Goal: Information Seeking & Learning: Learn about a topic

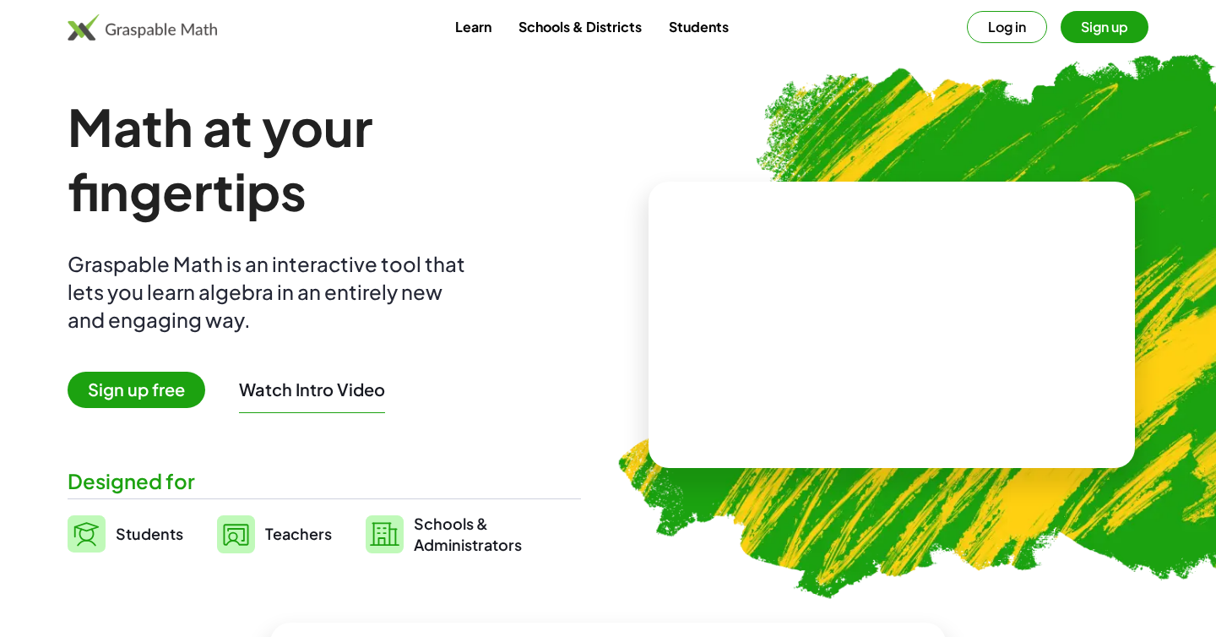
click at [1013, 24] on button "Log in" at bounding box center [1007, 27] width 80 height 32
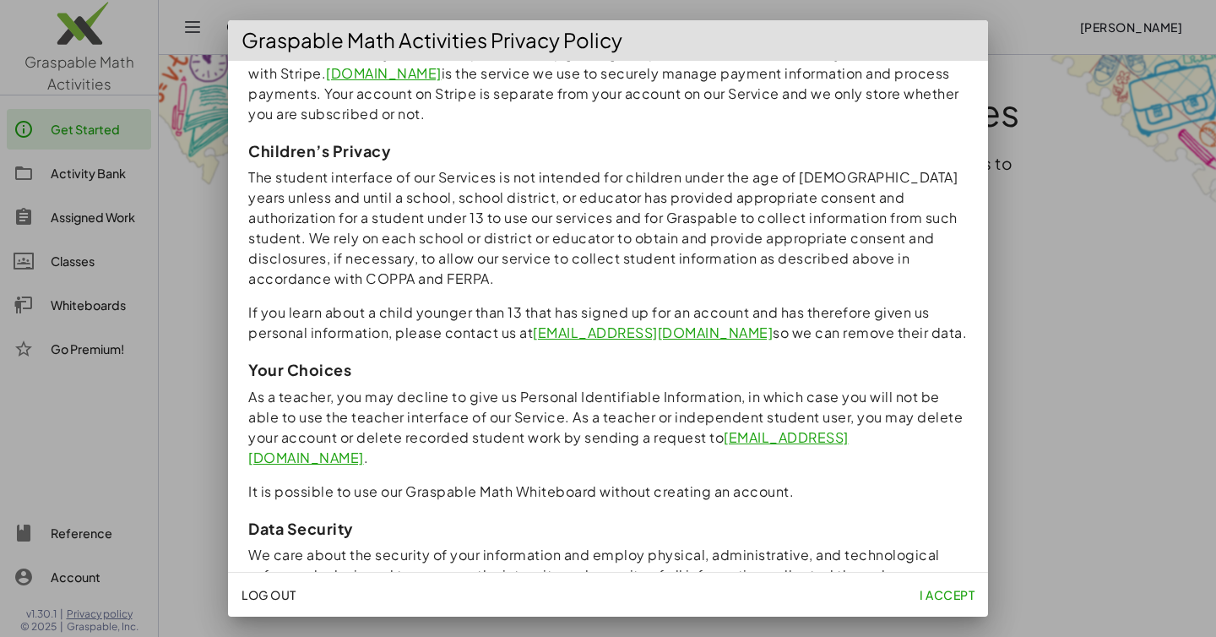
scroll to position [1427, 0]
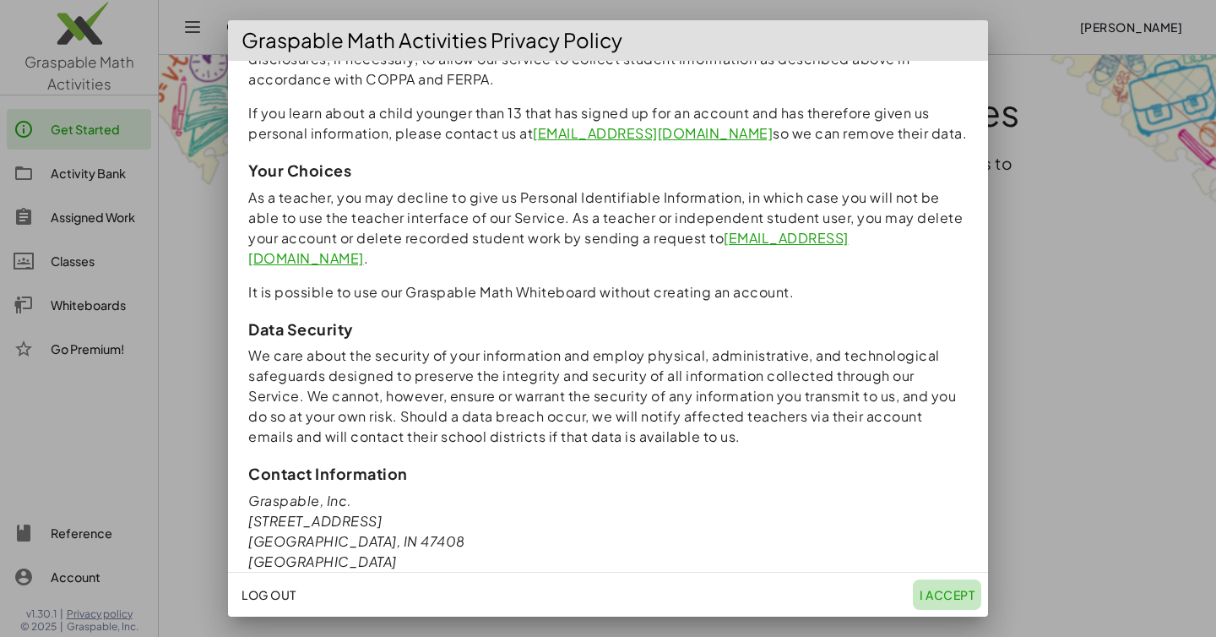
click at [943, 595] on span "I accept" at bounding box center [947, 594] width 55 height 15
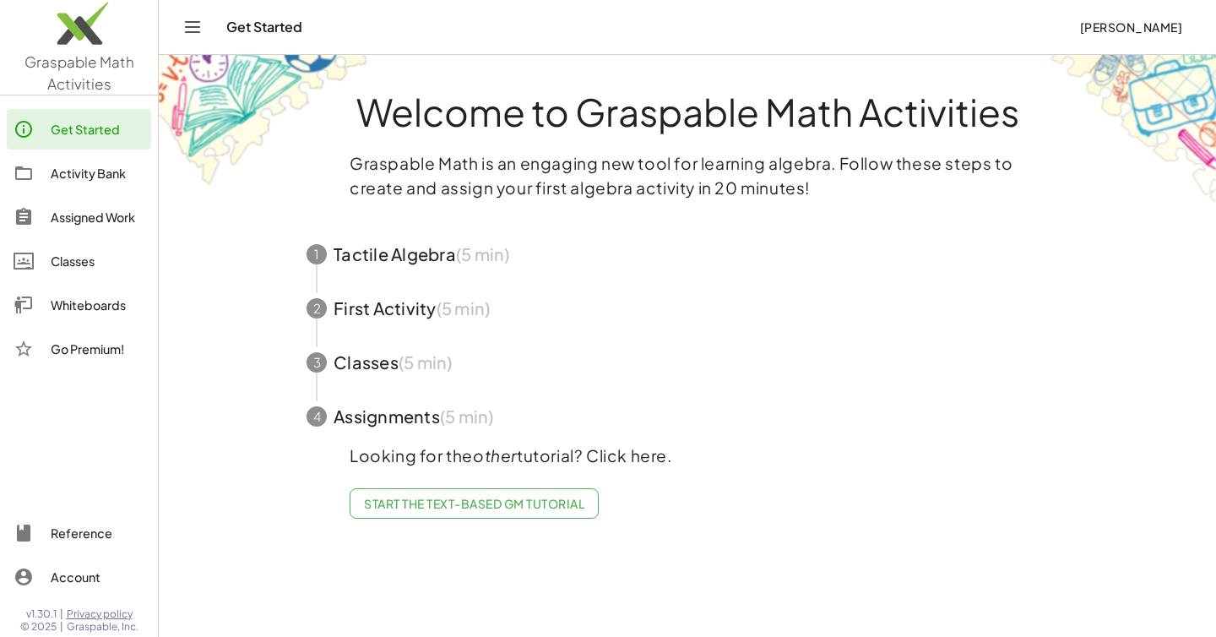
click at [86, 169] on div "Activity Bank" at bounding box center [98, 173] width 94 height 20
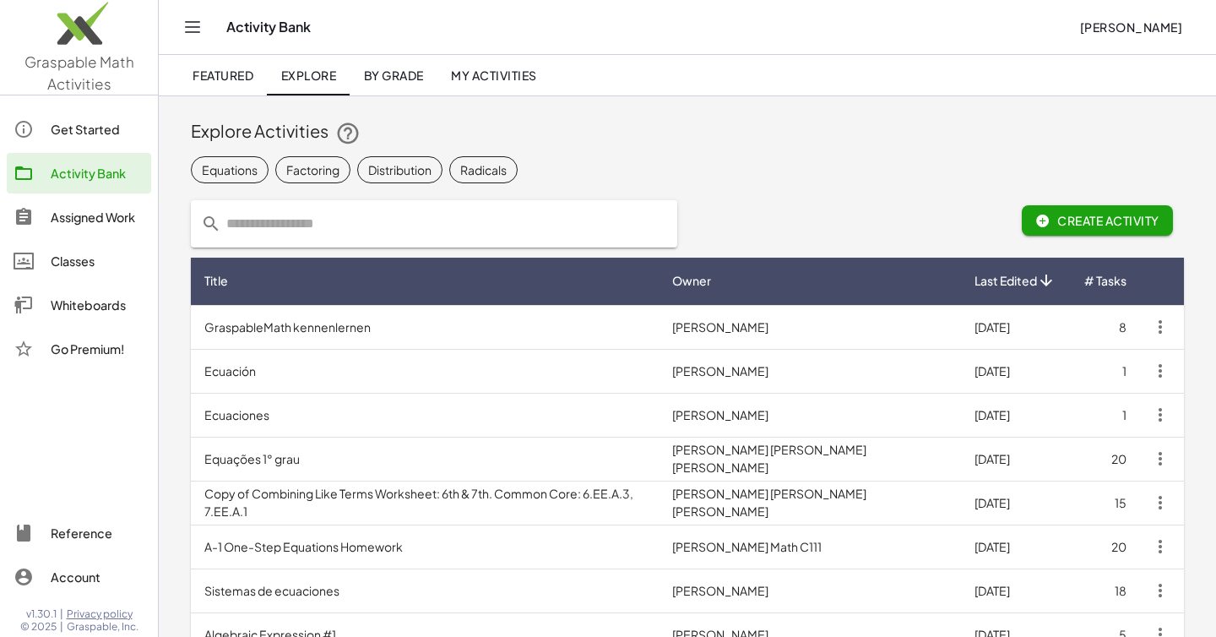
click at [265, 231] on input "text" at bounding box center [444, 223] width 446 height 47
type input "*"
type input "*********"
click at [1087, 220] on span "Create Activity" at bounding box center [1097, 220] width 124 height 15
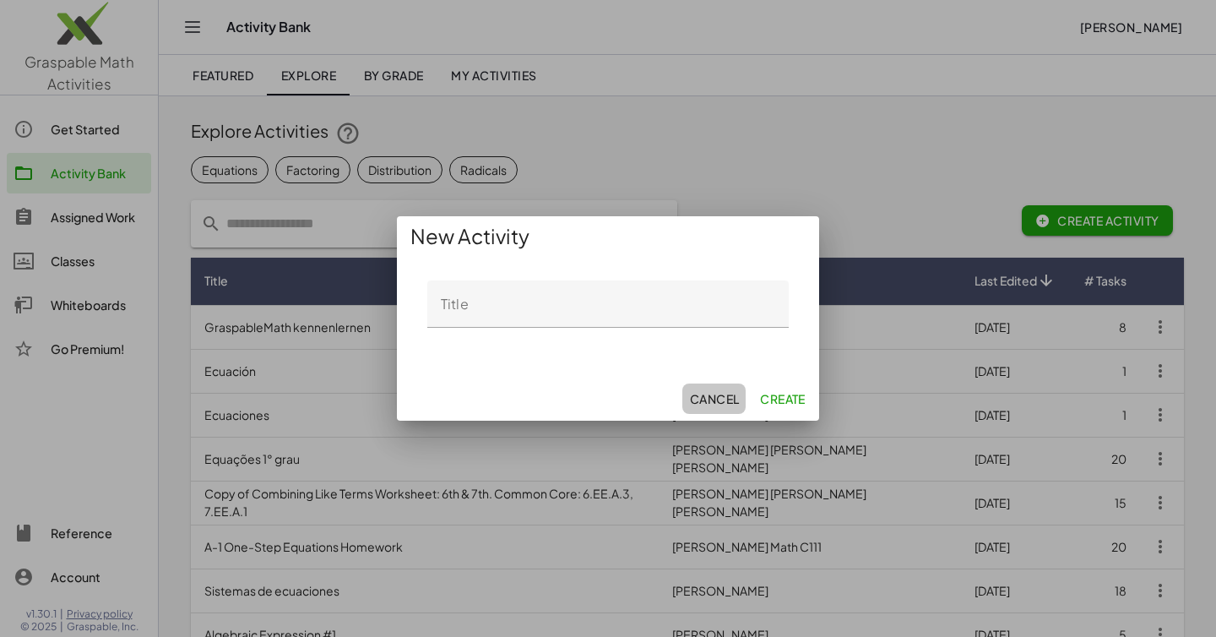
click at [712, 398] on span "Cancel" at bounding box center [714, 398] width 50 height 15
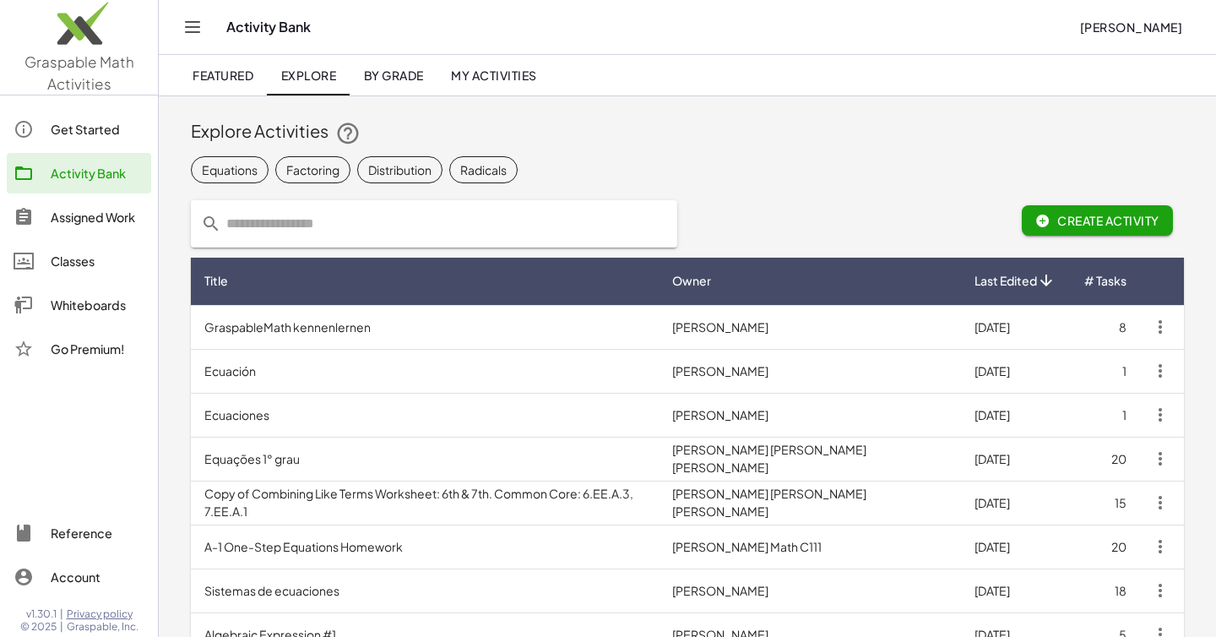
click at [254, 225] on input "text" at bounding box center [444, 223] width 446 height 47
type input "*********"
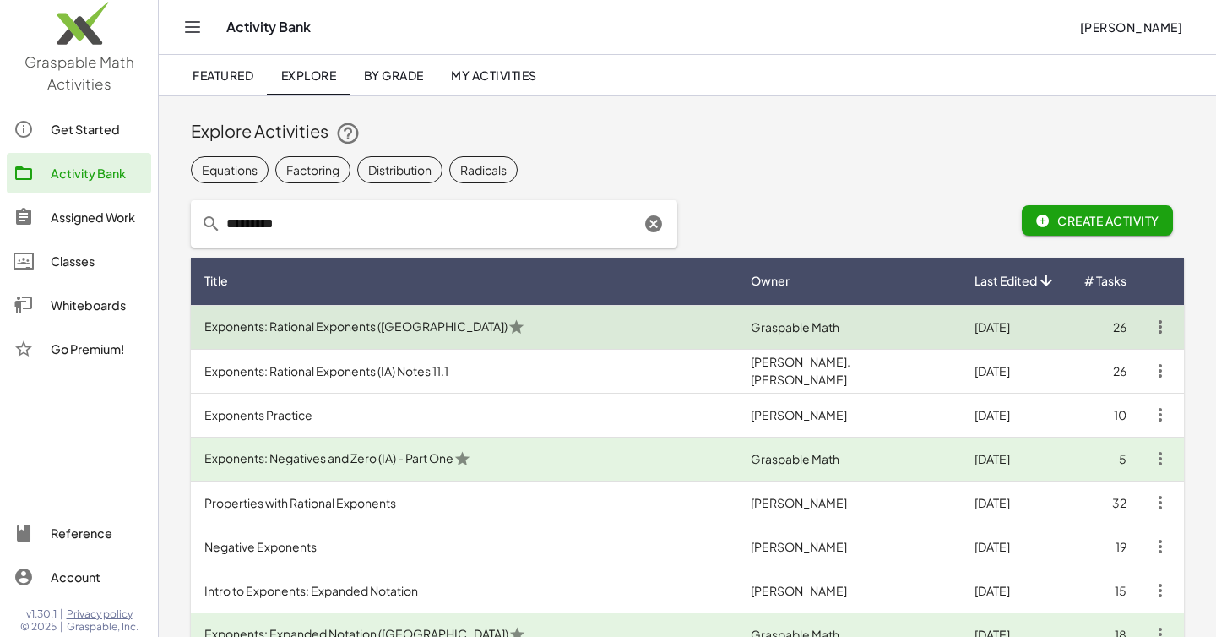
click at [316, 328] on td "Exponents: Rational Exponents ([GEOGRAPHIC_DATA])" at bounding box center [464, 327] width 546 height 44
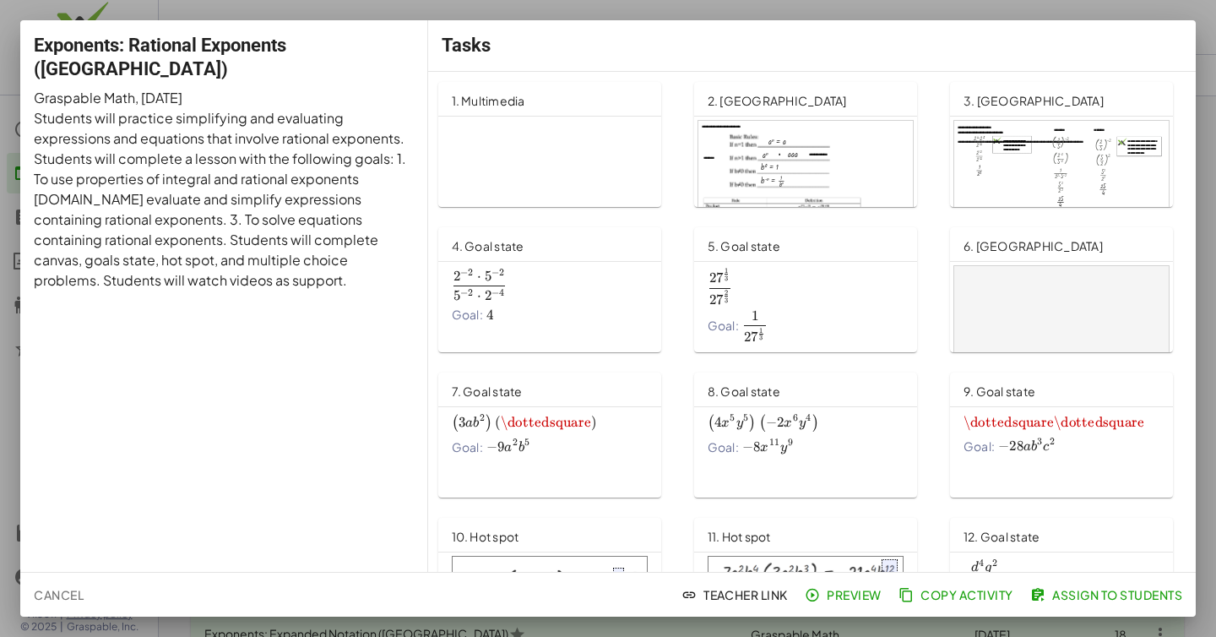
scroll to position [16, 0]
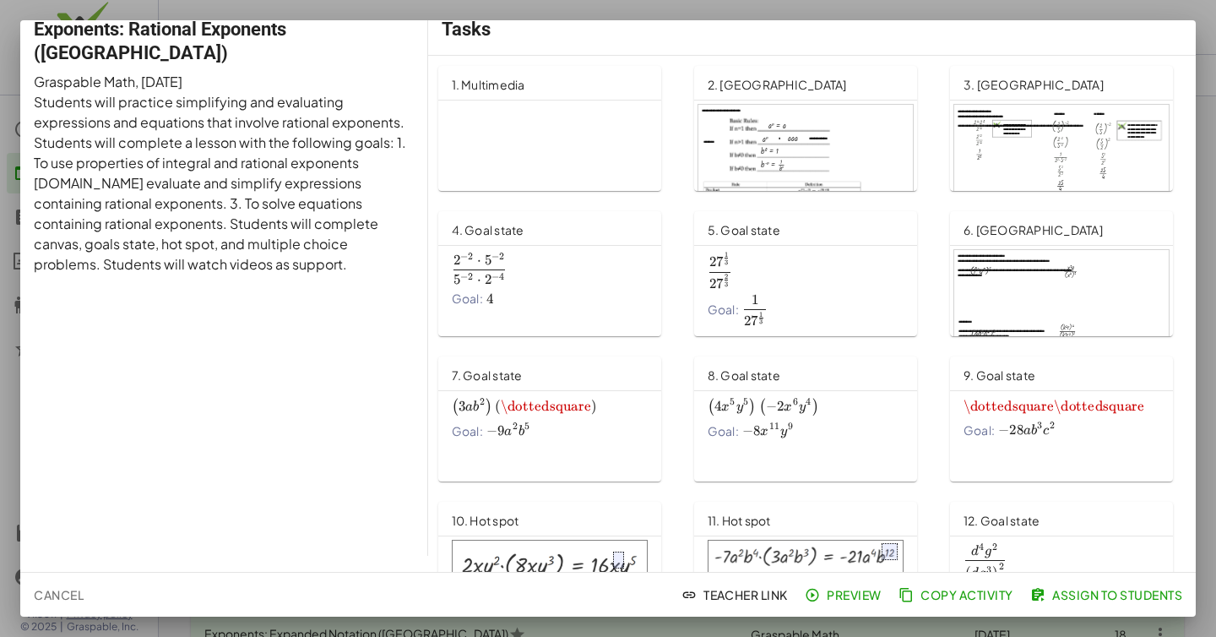
click at [876, 155] on div at bounding box center [805, 166] width 215 height 122
click at [555, 274] on span "2 − 2 ⋅ 5 − 2 5 − 2 ⋅ 2 − 4 \frac{2^{-2}\cdot 5^{-2}}{5^{-2}\cdot 2^{-4}} 5 − 2…" at bounding box center [550, 268] width 196 height 31
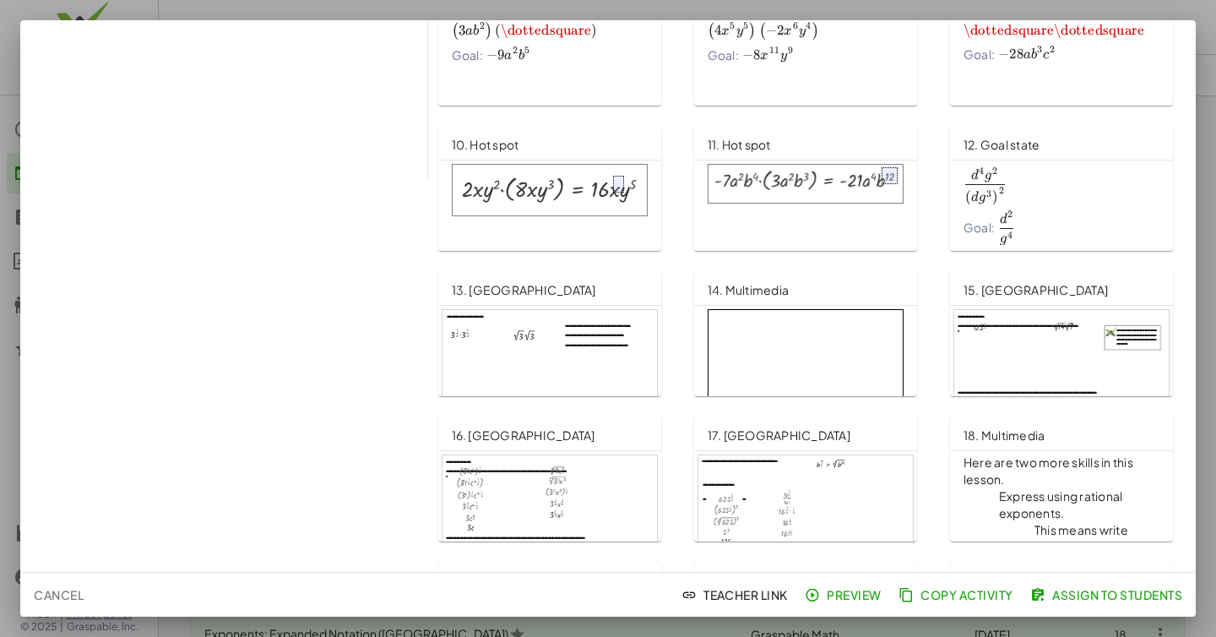
scroll to position [394, 0]
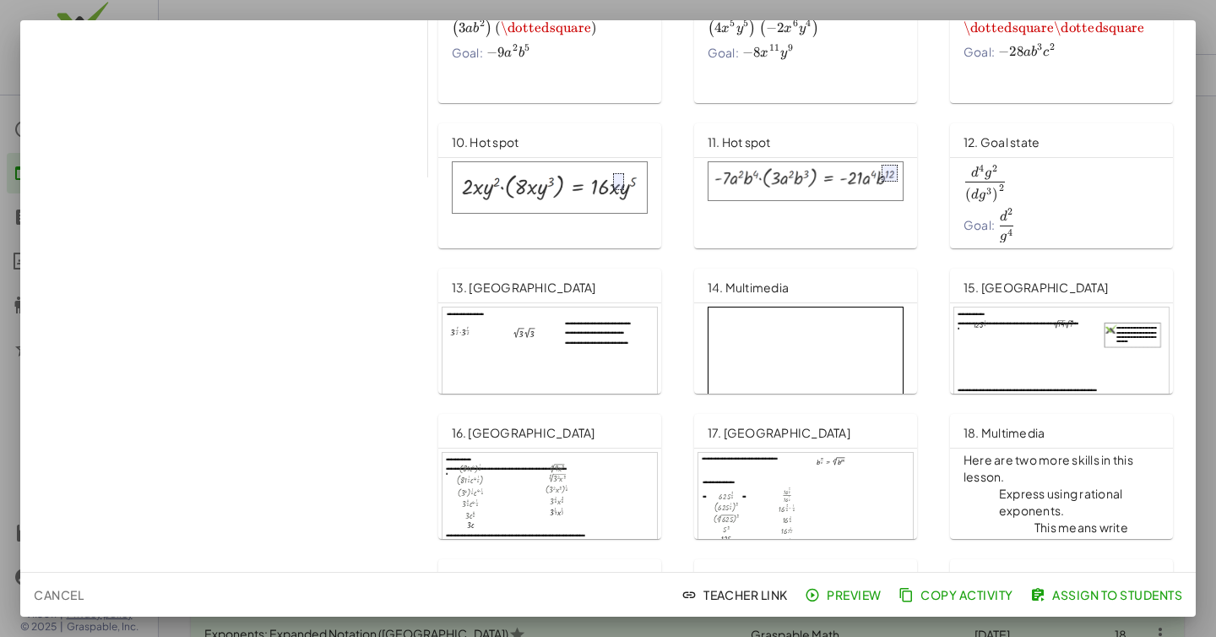
click at [555, 198] on img at bounding box center [550, 187] width 196 height 52
click at [1136, 22] on span "\dottedsquare" at bounding box center [1099, 27] width 90 height 17
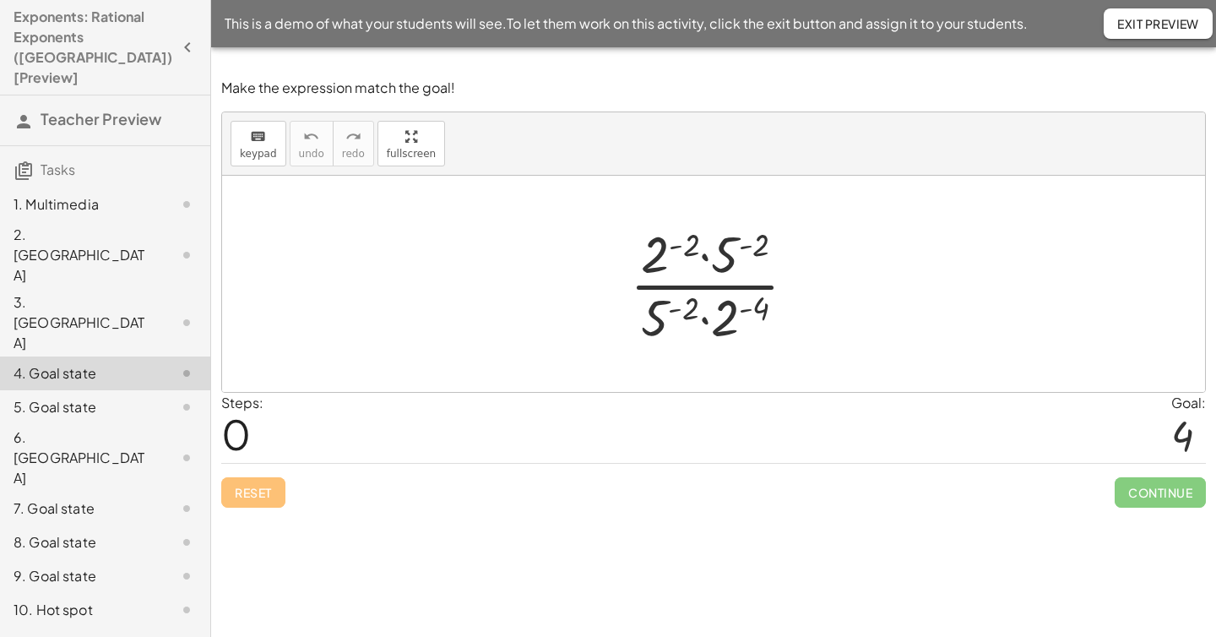
click at [1155, 483] on span "Continue" at bounding box center [1160, 492] width 91 height 30
click at [783, 307] on div at bounding box center [720, 284] width 197 height 130
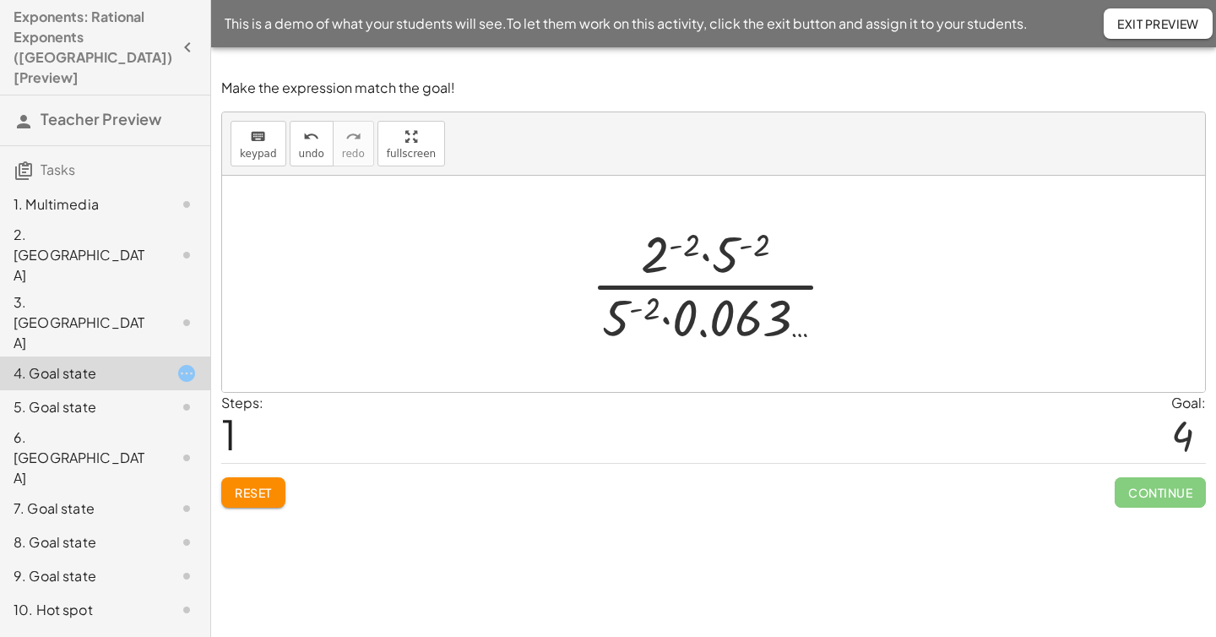
click at [788, 255] on div at bounding box center [720, 284] width 275 height 130
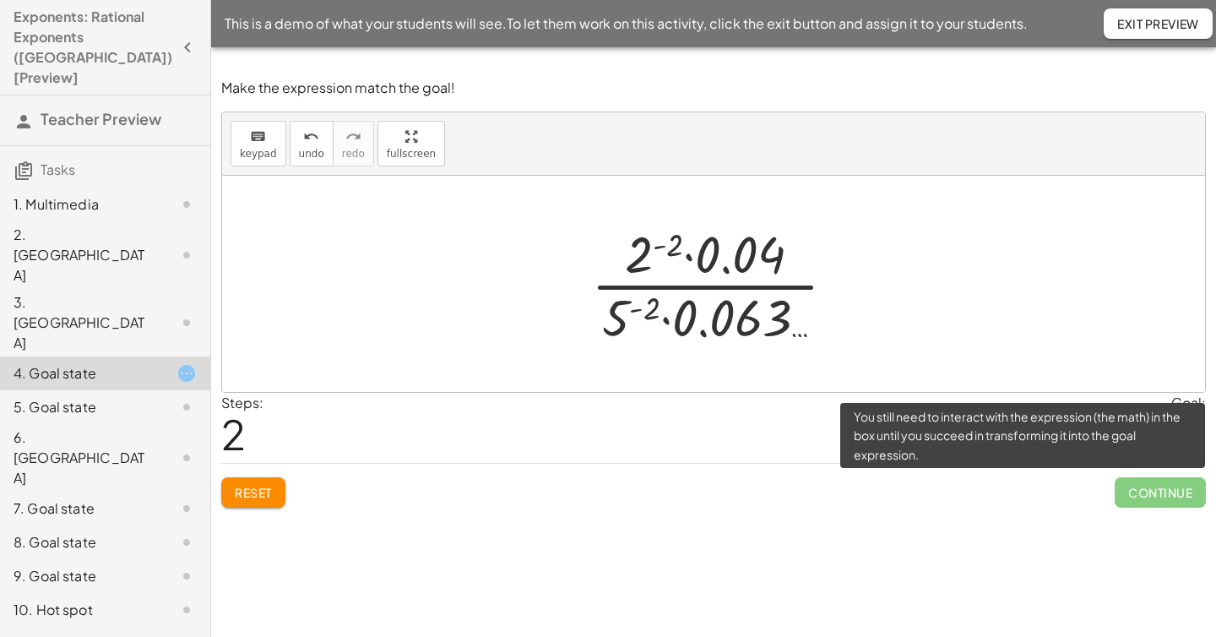
click at [1156, 486] on span "Continue" at bounding box center [1160, 492] width 91 height 30
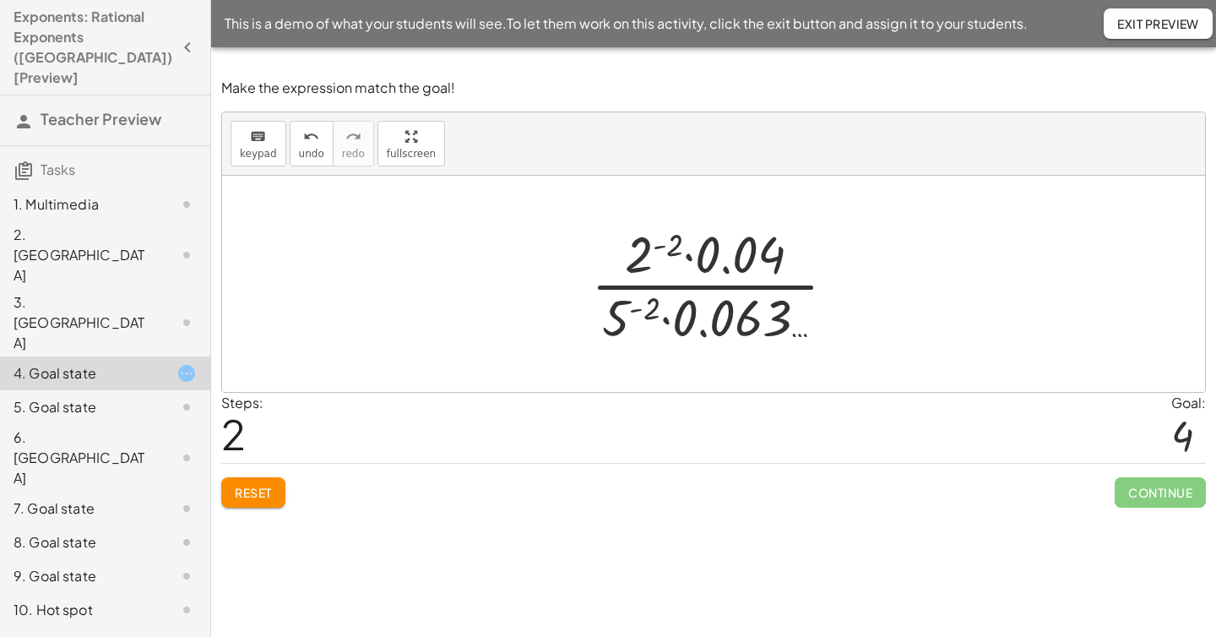
click at [623, 249] on div at bounding box center [720, 284] width 275 height 130
click at [601, 318] on div at bounding box center [720, 284] width 275 height 130
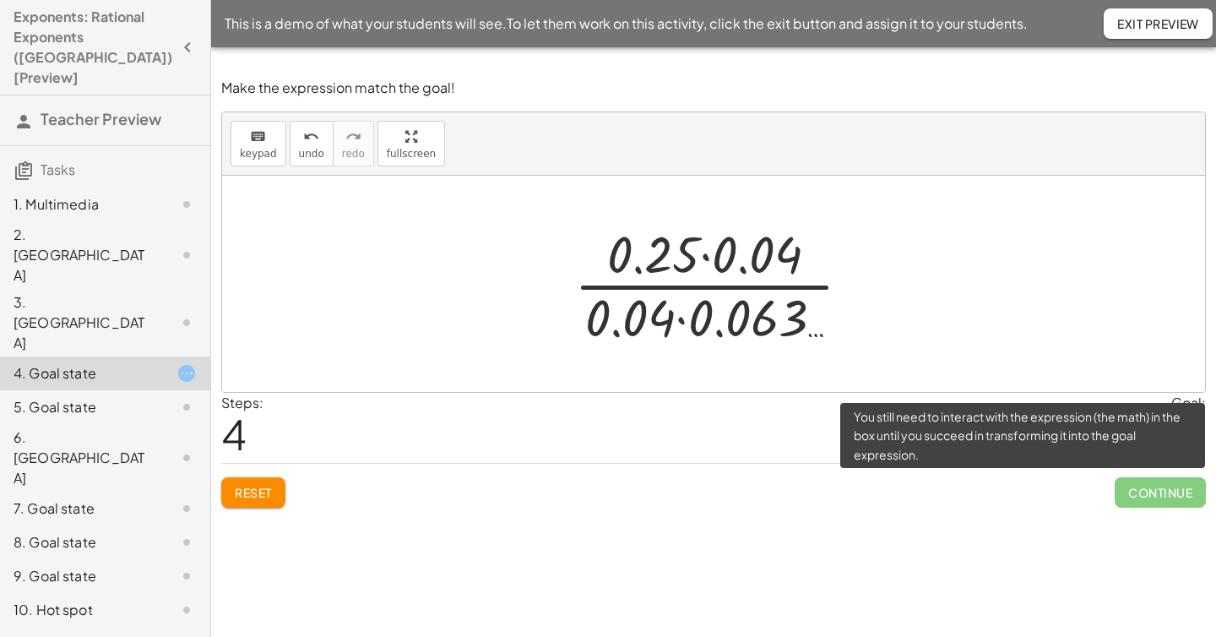
click at [1163, 492] on span "Continue" at bounding box center [1160, 492] width 91 height 30
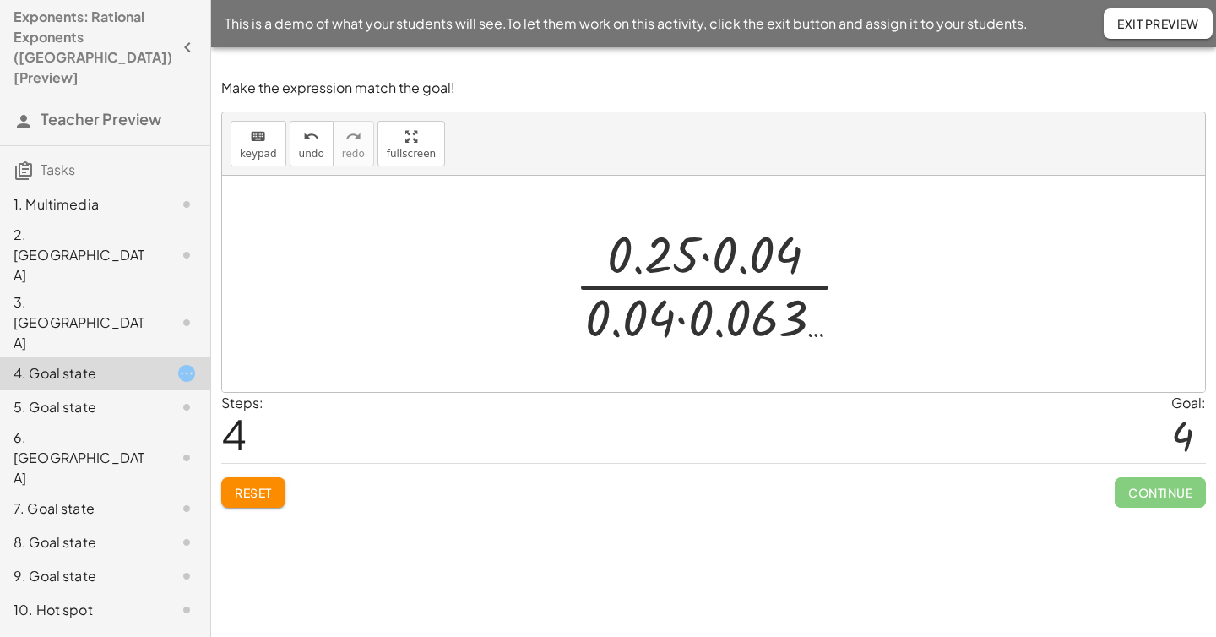
click at [869, 290] on div at bounding box center [719, 284] width 307 height 130
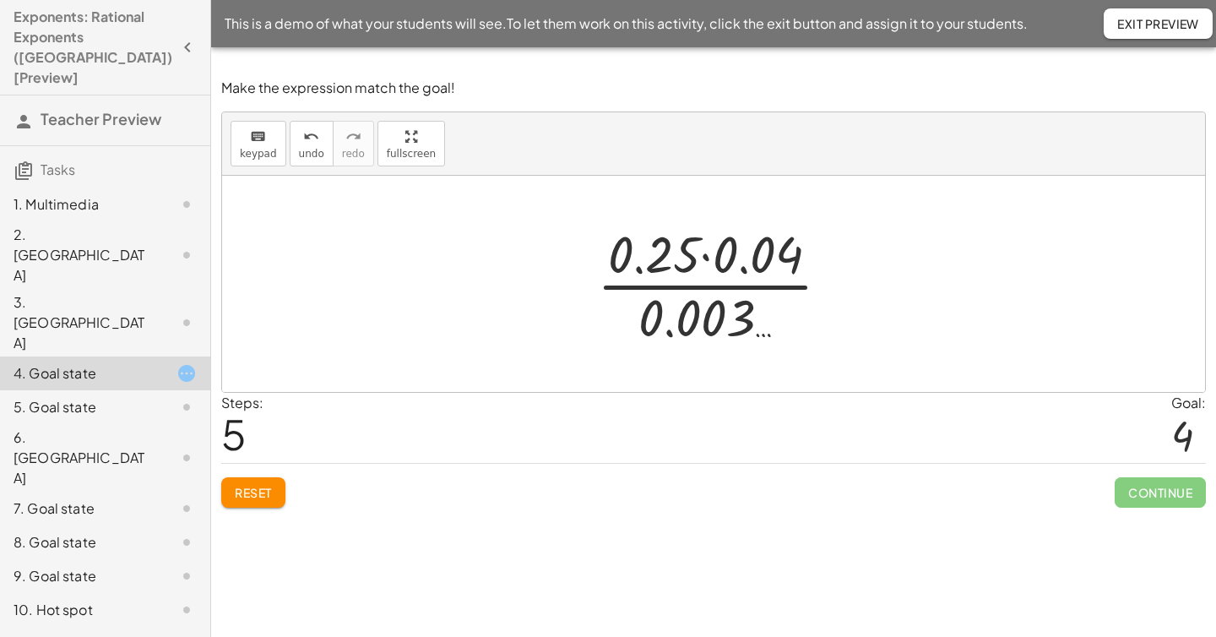
click at [869, 290] on div at bounding box center [713, 284] width 983 height 216
click at [760, 334] on div at bounding box center [721, 284] width 264 height 130
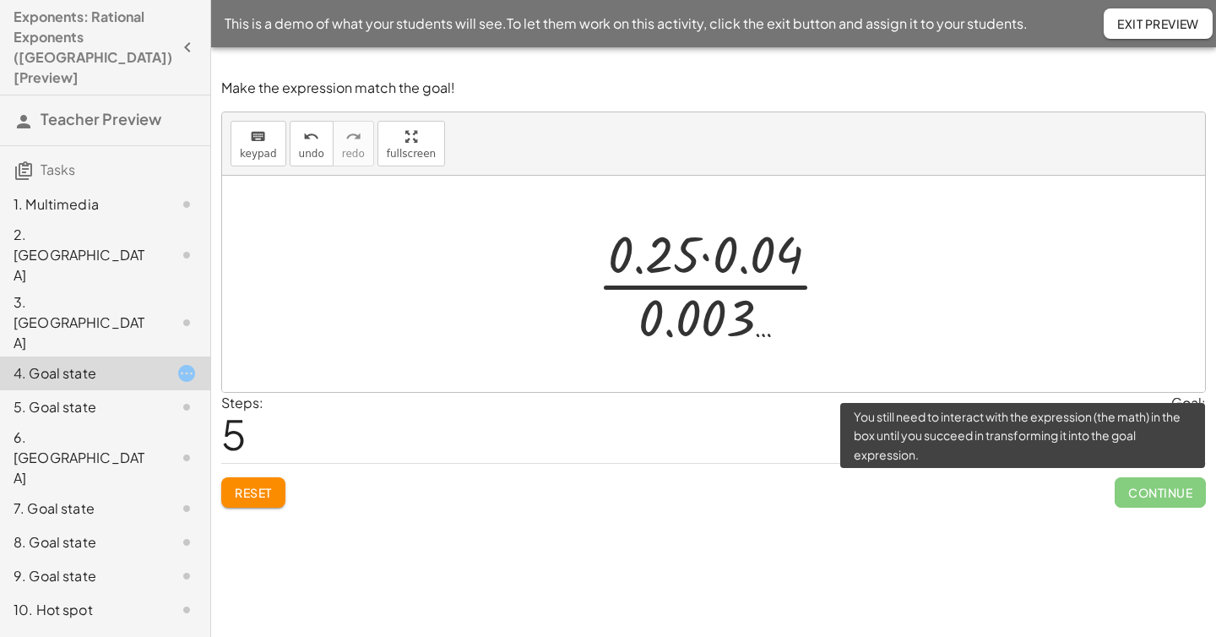
click at [1159, 493] on span "Continue" at bounding box center [1160, 492] width 91 height 30
